Goal: Task Accomplishment & Management: Complete application form

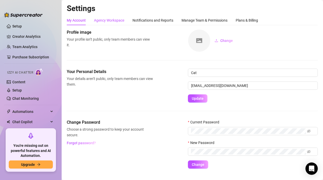
click at [110, 21] on div "Agency Workspace" at bounding box center [109, 20] width 30 height 6
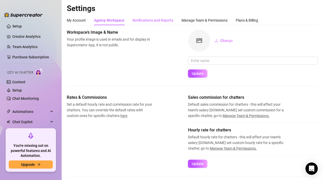
click at [154, 20] on div "Notifications and Reports" at bounding box center [152, 20] width 41 height 6
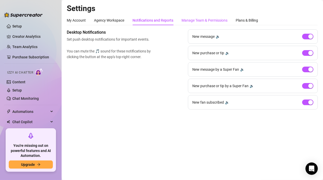
click at [192, 22] on div "Manage Team & Permissions" at bounding box center [204, 20] width 46 height 6
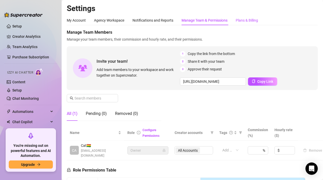
click at [250, 21] on div "Plans & Billing" at bounding box center [247, 20] width 22 height 6
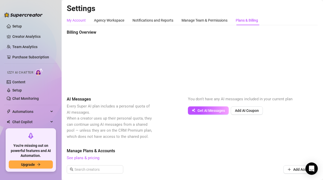
click at [80, 20] on div "My Account" at bounding box center [76, 20] width 19 height 6
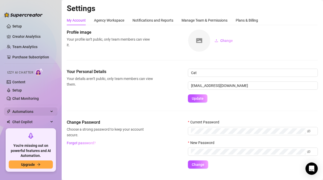
click at [29, 111] on span "Automations" at bounding box center [30, 111] width 36 height 8
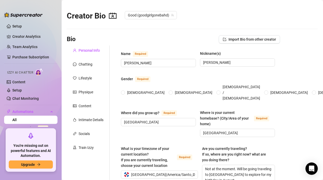
radio input "true"
type input "[DATE]"
click at [92, 147] on div "Train Izzy" at bounding box center [86, 147] width 15 height 6
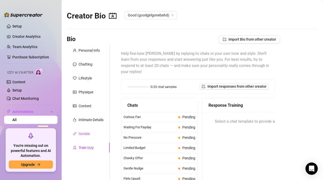
click at [89, 134] on div "Socials" at bounding box center [84, 134] width 11 height 6
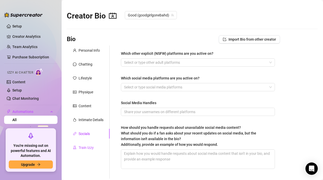
click at [88, 148] on div "Train Izzy" at bounding box center [86, 147] width 15 height 6
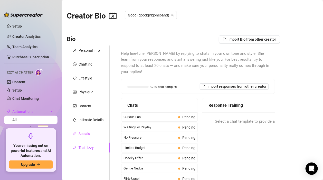
click at [96, 131] on div "Socials" at bounding box center [88, 134] width 43 height 10
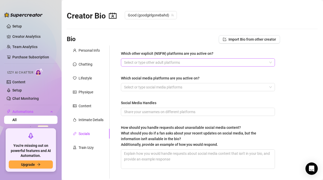
click at [180, 64] on div at bounding box center [195, 62] width 147 height 7
click at [117, 55] on div "Which other explicit (NSFW) platforms are you active on? Select or type other a…" at bounding box center [198, 111] width 164 height 133
click at [92, 120] on div "Intimate Details" at bounding box center [91, 120] width 25 height 6
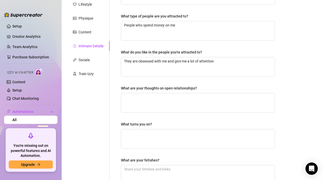
scroll to position [76, 0]
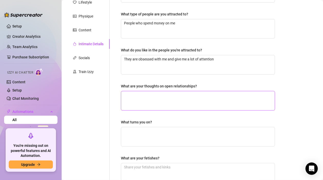
click at [137, 99] on textarea "What are your thoughts on open relationships?" at bounding box center [197, 100] width 153 height 19
type textarea "T"
type textarea "The"
type textarea "They"
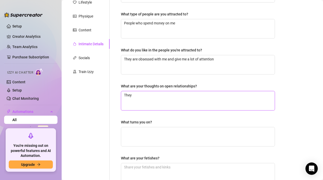
type textarea "They a"
type textarea "They ar"
type textarea "They are"
type textarea "They are c"
type textarea "They are co"
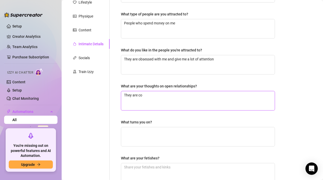
type textarea "They are coo"
type textarea "They are cool"
type textarea "They are cool."
type textarea "They are cool. M"
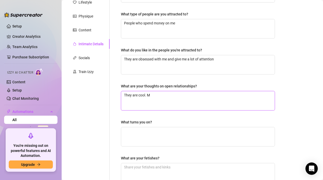
type textarea "They are cool. Mi"
type textarea "They are cool. Mig"
type textarea "They are cool. [GEOGRAPHIC_DATA]"
type textarea "They are cool. Might"
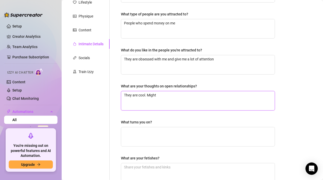
type textarea "They are cool. Might j"
type textarea "They are cool. Might jus"
type textarea "They are cool. Might just"
type textarea "They are cool. Might just g"
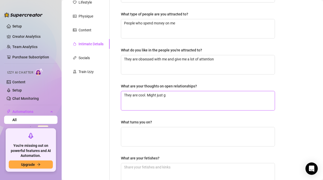
type textarea "They are cool. Might just gi"
type textarea "They are cool. Might just give"
type textarea "They are cool. Might just give it"
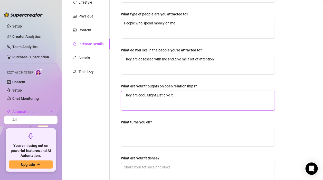
type textarea "They are cool. Might just give it a"
type textarea "They are cool. Might just give it a t"
type textarea "They are cool. Might just give it a try"
type textarea "They are cool. Might just give it a try."
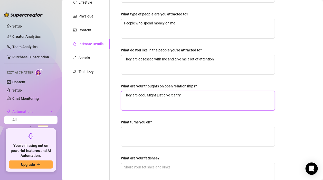
type textarea "They are cool. Might just give it a try."
type textarea "They are cool. Might just give it a try. I"
type textarea "They are cool. Might just give it a try. Im"
type textarea "They are cool. Might just give it a try. I"
type textarea "They are cool. Might just give it a try."
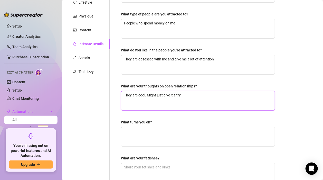
type textarea "They are cool. Might just give it a try."
type textarea "They are cool. Might just give it a try"
type textarea "They are cool. Might just give it a try w"
type textarea "They are cool. Might just give it a try wh"
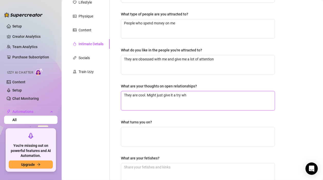
type textarea "They are cool. Might just give it a try whe"
type textarea "They are cool. Might just give it a try when"
type textarea "They are cool. Might just give it a try when i"
type textarea "They are cool. Might just give it a try when i g"
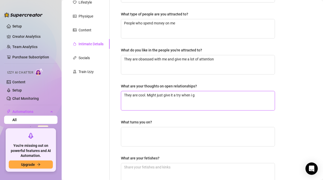
type textarea "They are cool. Might just give it a try when i ge"
type textarea "They are cool. Might just give it a try when i get"
type textarea "They are cool. Might just give it a try when i get i"
type textarea "They are cool. Might just give it a try when i get in"
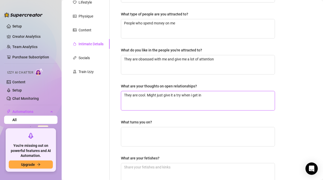
type textarea "They are cool. Might just give it a try when i get int"
type textarea "They are cool. Might just give it a try when i get into"
type textarea "They are cool. Might just give it a try when i get into a"
type textarea "They are cool. Might just give it a try when i get into"
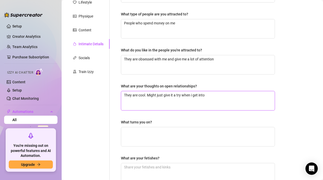
type textarea "They are cool. Might just give it a try when i get into"
type textarea "They are cool. Might just give it a try when i get int"
type textarea "They are cool. Might just give it a try when i get in"
type textarea "They are cool. Might just give it a try when i get i"
type textarea "They are cool. Might just give it a try when i get"
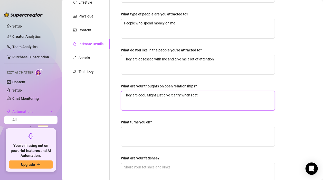
type textarea "They are cool. Might just give it a try when i get"
type textarea "They are cool. Might just give it a try when i ge"
type textarea "They are cool. Might just give it a try when i g"
type textarea "They are cool. Might just give it a try when i"
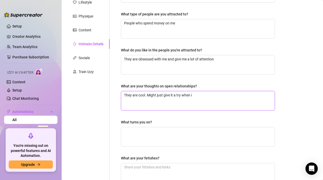
type textarea "They are cool. Might just give it a try when"
type textarea "They are cool. Might just give it a try whe"
type textarea "They are cool. Might just give it a try wh"
type textarea "They are cool. Might just give it a try w"
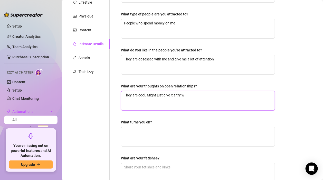
type textarea "They are cool. Might just give it a try"
type textarea "They are cool. Might just give it a tr"
type textarea "They are cool. Might just give it a t"
type textarea "They are cool. Might just give it a"
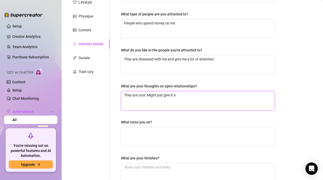
type textarea "They are cool. Might just give it a"
type textarea "They are cool. Might just give it"
type textarea "They are cool. Might just give i"
type textarea "They are cool. Might just give"
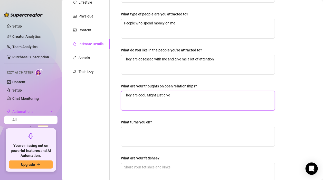
type textarea "They are cool. Might just giv"
type textarea "They are cool. Might just gi"
type textarea "They are cool. Might just g"
type textarea "They are cool. Might just"
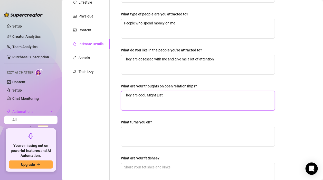
type textarea "They are cool. Might jus"
type textarea "They are cool. Might ju"
type textarea "They are cool. Might j"
type textarea "They are cool. Might"
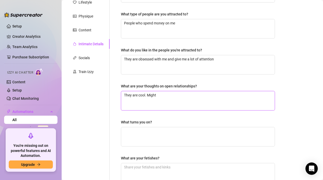
type textarea "They are cool. [GEOGRAPHIC_DATA]"
type textarea "They are cool. Mig"
type textarea "They are cool. Might"
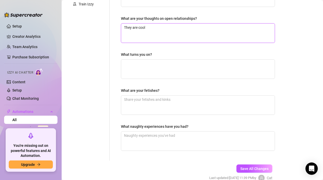
scroll to position [145, 0]
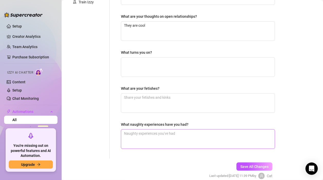
click at [146, 130] on textarea "What naughty experiences have you had?" at bounding box center [197, 138] width 153 height 19
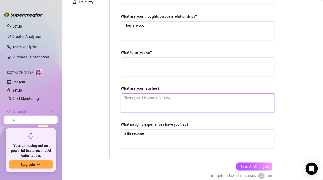
click at [157, 101] on textarea "What are your fetishes?" at bounding box center [197, 102] width 153 height 19
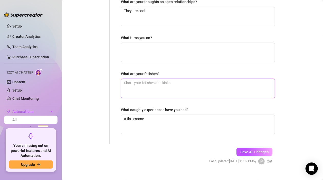
scroll to position [168, 0]
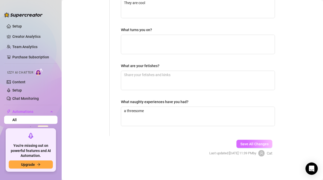
click at [254, 142] on span "Save All Changes" at bounding box center [254, 144] width 28 height 4
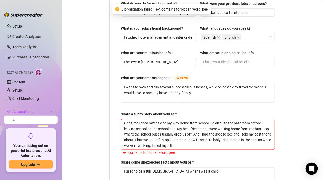
scroll to position [308, 0]
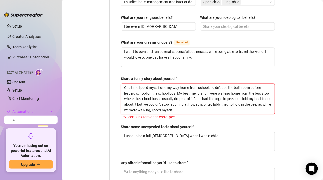
click at [183, 103] on textarea "One time i peed myself one my way home from school. I didn't use the bathroom b…" at bounding box center [197, 99] width 153 height 30
click at [241, 93] on textarea "One time i peed myself one my way home from school. I didn't use the bathroom b…" at bounding box center [197, 99] width 153 height 30
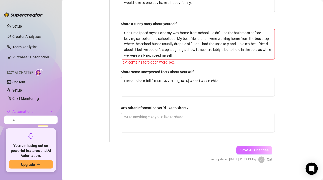
click at [251, 148] on span "Save All Changes" at bounding box center [254, 150] width 28 height 4
click at [267, 44] on textarea "One time i peed myself one my way home from school. I didn't use the bathroom b…" at bounding box center [197, 44] width 153 height 30
click at [247, 148] on span "Save All Changes" at bounding box center [254, 150] width 28 height 4
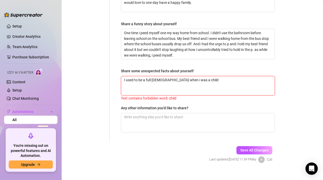
click at [204, 76] on textarea "I used to be a full [DEMOGRAPHIC_DATA] when i was a child" at bounding box center [197, 85] width 153 height 19
click at [254, 148] on span "Save All Changes" at bounding box center [254, 150] width 28 height 4
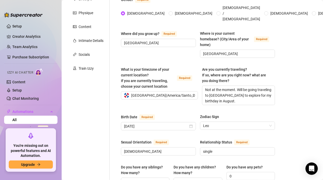
scroll to position [78, 0]
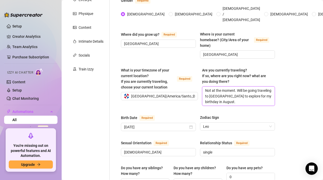
drag, startPoint x: 239, startPoint y: 94, endPoint x: 182, endPoint y: 76, distance: 59.3
click at [182, 76] on div "What is your timezone of your current location? If you are currently traveling,…" at bounding box center [198, 88] width 154 height 43
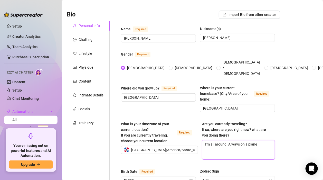
scroll to position [25, 0]
click at [249, 39] on input "[PERSON_NAME]" at bounding box center [237, 38] width 68 height 6
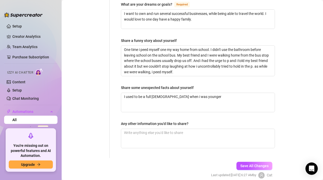
scroll to position [362, 0]
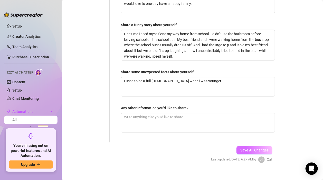
click at [249, 148] on span "Save All Changes" at bounding box center [254, 150] width 28 height 4
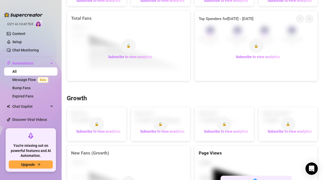
scroll to position [57, 0]
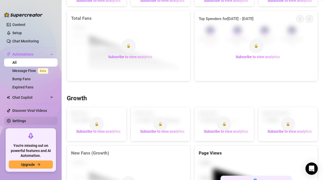
click at [16, 120] on link "Settings" at bounding box center [19, 121] width 14 height 4
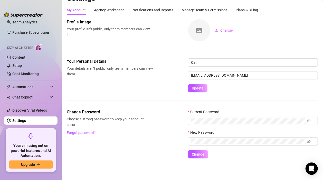
scroll to position [24, 0]
click at [117, 8] on div "Agency Workspace" at bounding box center [109, 10] width 30 height 6
